Goal: Find contact information: Find contact information

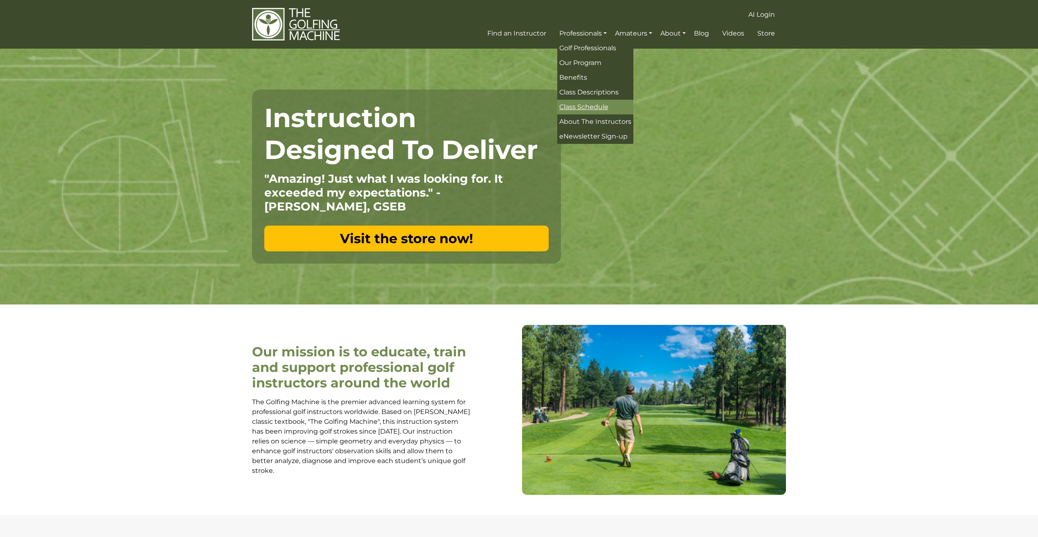
click at [595, 104] on span "Class Schedule" at bounding box center [583, 107] width 49 height 8
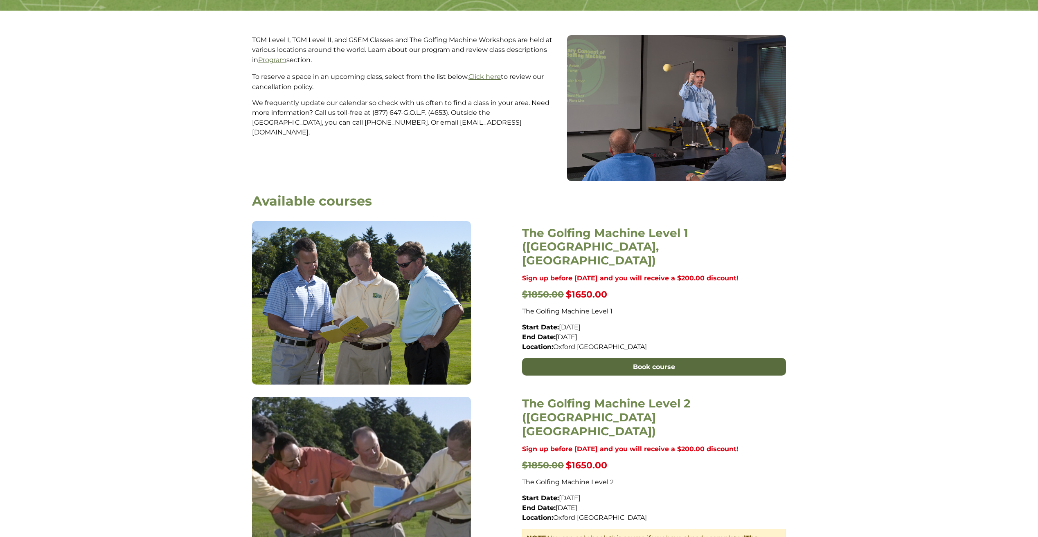
scroll to position [321, 0]
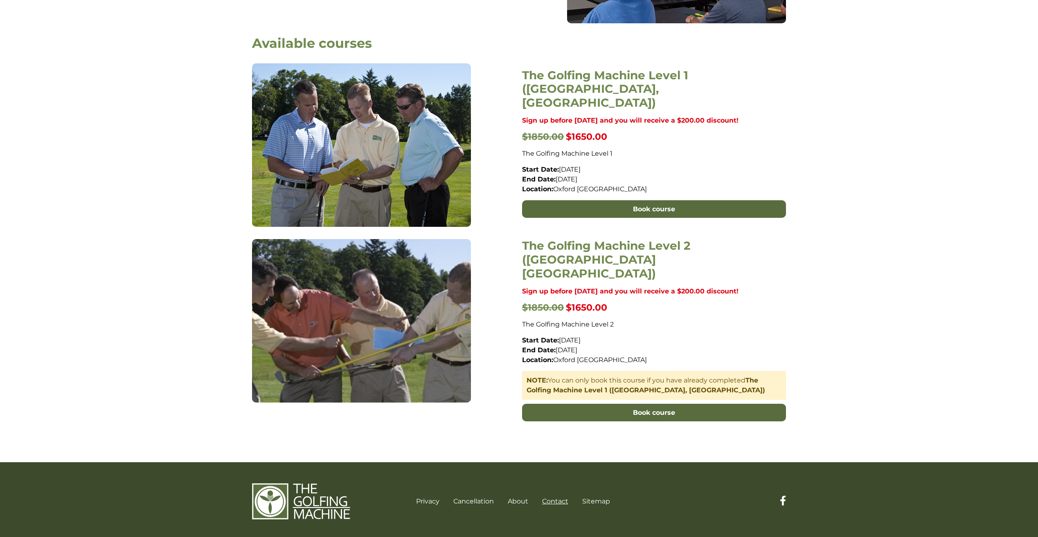
click at [564, 498] on link "Contact" at bounding box center [555, 502] width 26 height 8
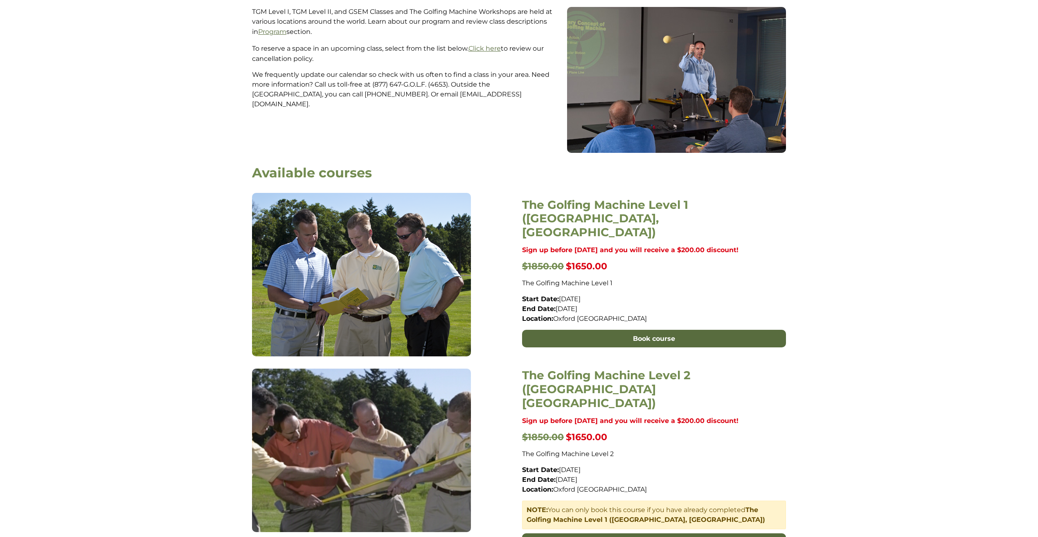
scroll to position [158, 0]
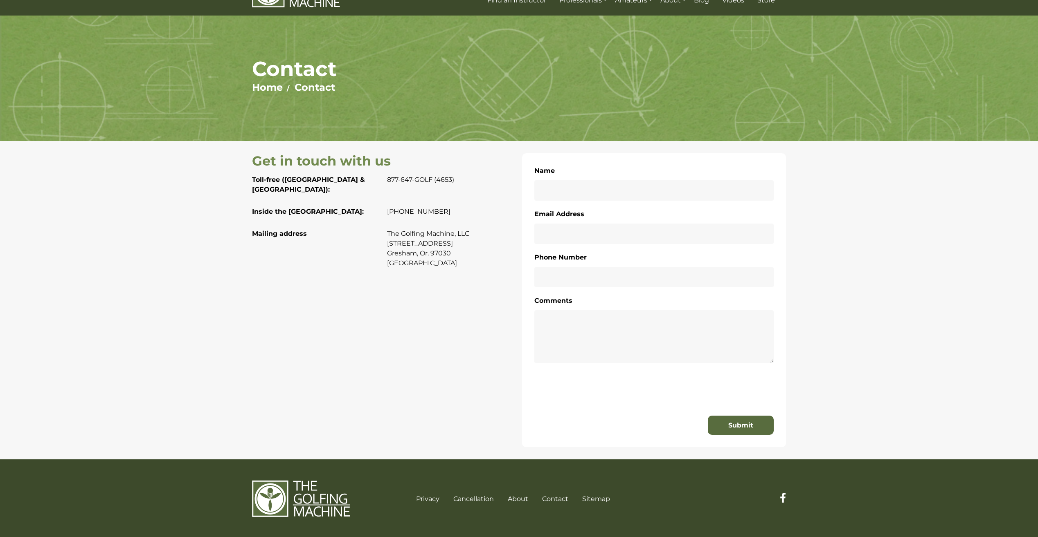
scroll to position [34, 0]
